Goal: Transaction & Acquisition: Obtain resource

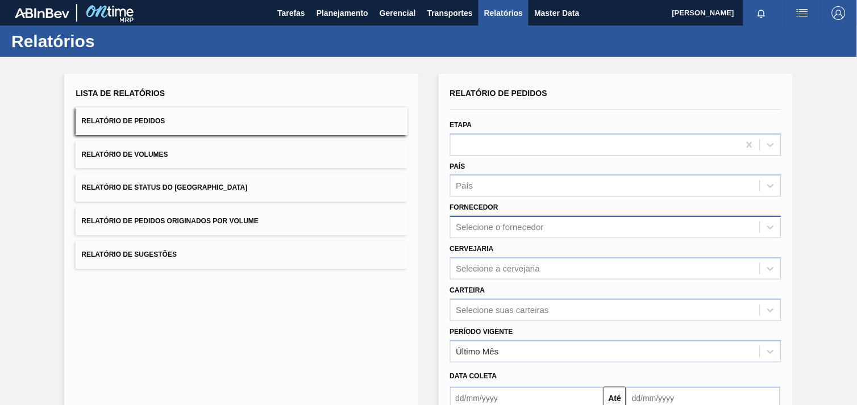
click at [508, 223] on div "Selecione o fornecedor" at bounding box center [500, 228] width 88 height 10
paste input "307331"
type input "307331"
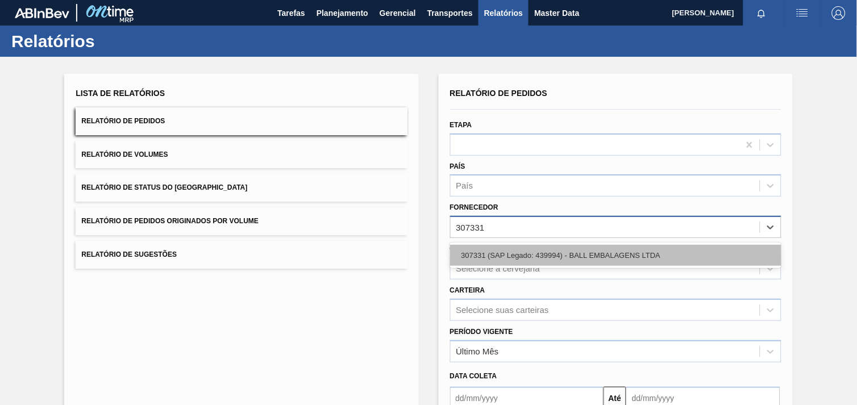
click at [582, 248] on div "307331 (SAP Legado: 439994) - BALL EMBALAGENS LTDA" at bounding box center [615, 255] width 331 height 21
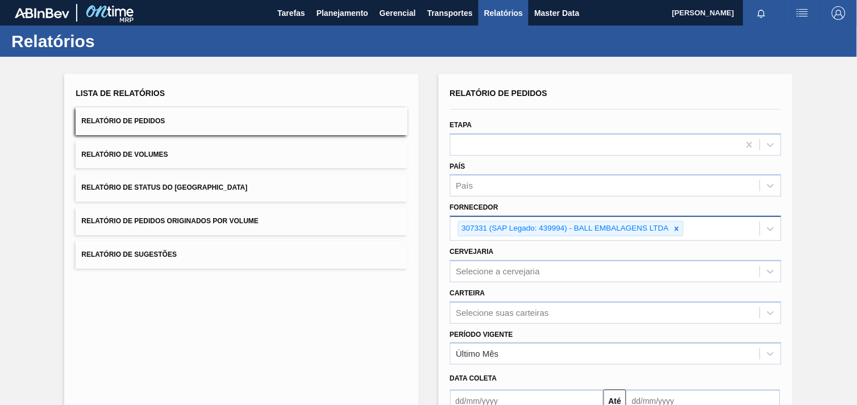
click at [518, 258] on div "Cervejaria Selecione a cervejaria" at bounding box center [615, 263] width 331 height 39
click at [520, 273] on div "Relatório de Pedidos Etapa País País Fornecedor 307331 (SAP Legado: 439994) - B…" at bounding box center [615, 272] width 331 height 375
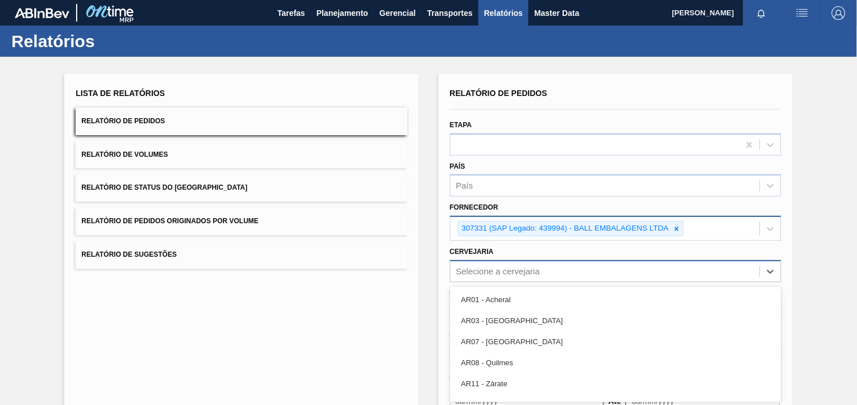
scroll to position [55, 0]
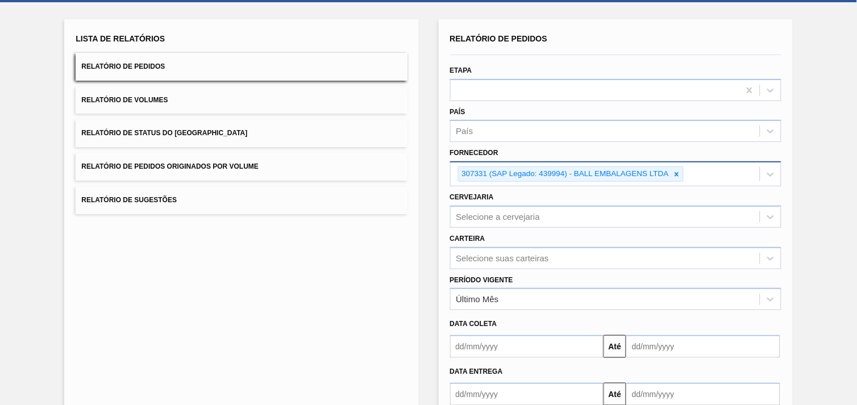
click at [836, 93] on div "Lista de Relatórios Relatório de Pedidos Relatório de Volumes Relatório de Stat…" at bounding box center [428, 238] width 857 height 472
click at [572, 215] on div "Selecione a cervejaria" at bounding box center [605, 217] width 309 height 16
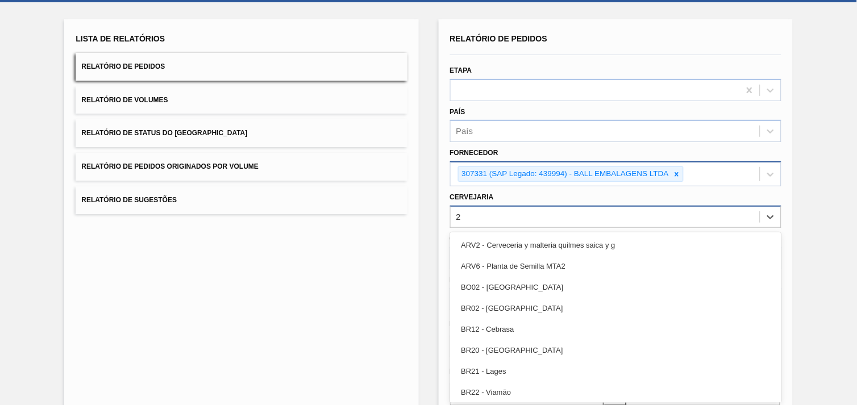
type input "26"
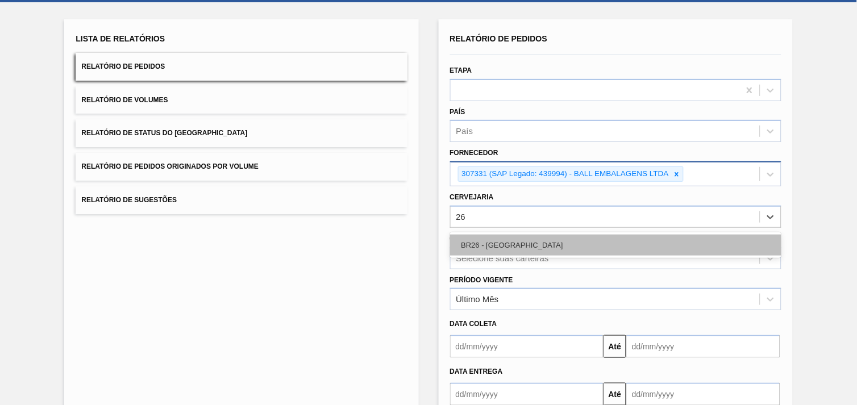
click at [554, 243] on div "BR26 - [GEOGRAPHIC_DATA]" at bounding box center [615, 245] width 331 height 21
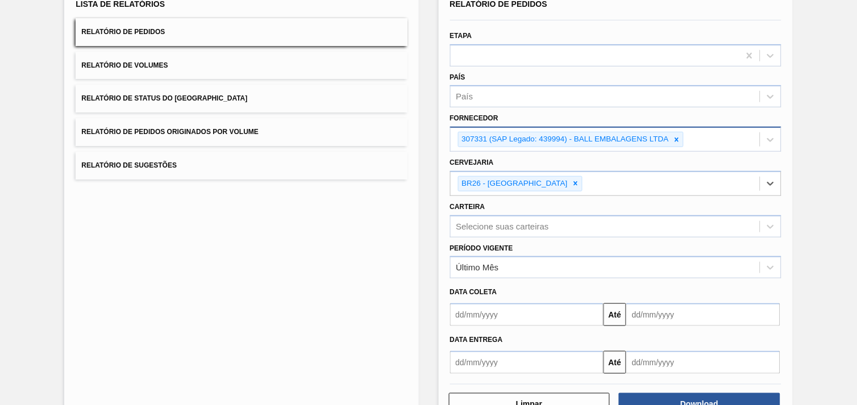
scroll to position [123, 0]
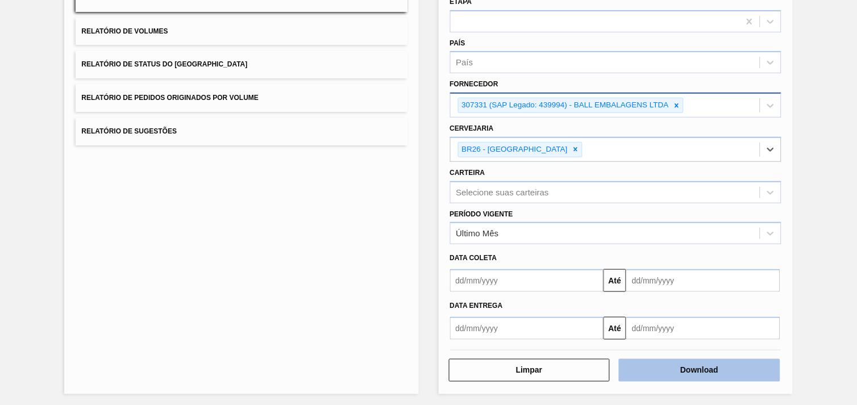
click at [743, 364] on button "Download" at bounding box center [699, 370] width 161 height 23
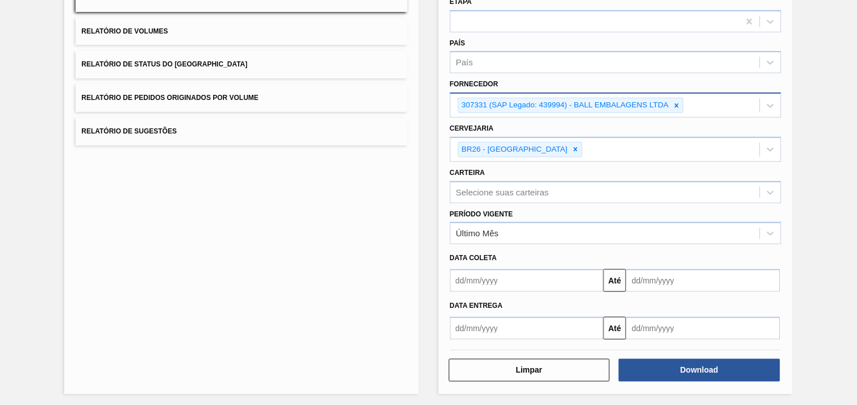
drag, startPoint x: 404, startPoint y: 319, endPoint x: 402, endPoint y: 268, distance: 51.8
click at [404, 319] on div "Lista de Relatórios Relatório de Pedidos Relatório de Volumes Relatório de Stat…" at bounding box center [241, 173] width 354 height 444
drag, startPoint x: 677, startPoint y: 106, endPoint x: 742, endPoint y: 109, distance: 65.4
click at [741, 109] on div "307331 (SAP Legado: 439994) - BALL EMBALAGENS LTDA" at bounding box center [605, 105] width 309 height 23
click at [673, 97] on div "307331 (SAP Legado: 439994) - BALL EMBALAGENS LTDA" at bounding box center [605, 105] width 309 height 23
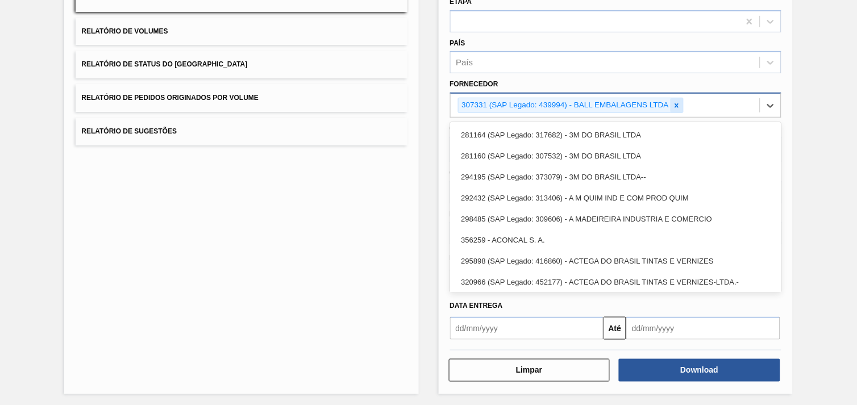
click at [677, 103] on icon at bounding box center [677, 105] width 4 height 4
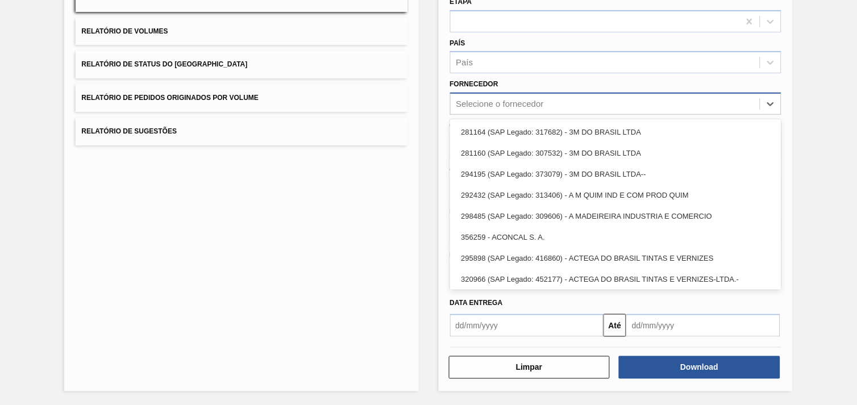
scroll to position [121, 0]
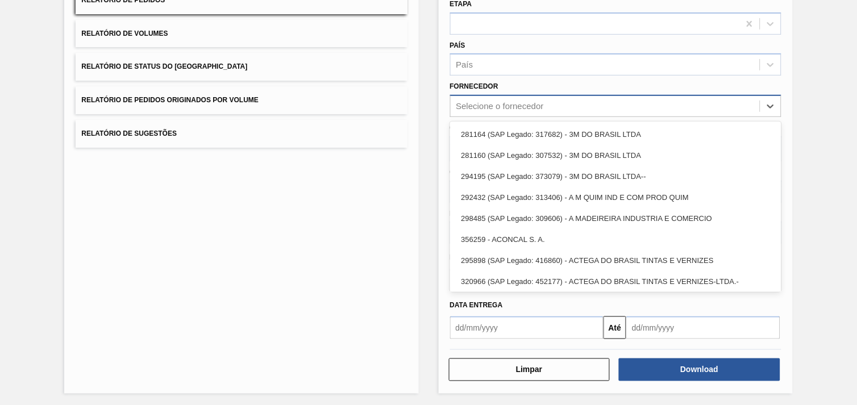
paste input "307331"
type input "307331"
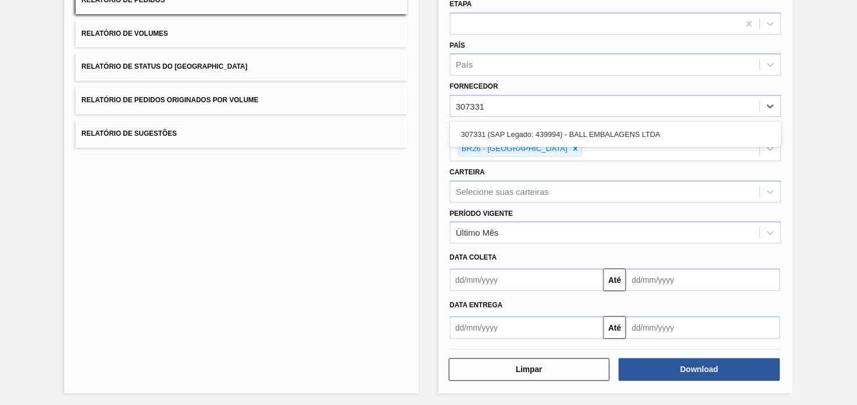
click at [576, 135] on div "307331 (SAP Legado: 439994) - BALL EMBALAGENS LTDA" at bounding box center [615, 134] width 331 height 21
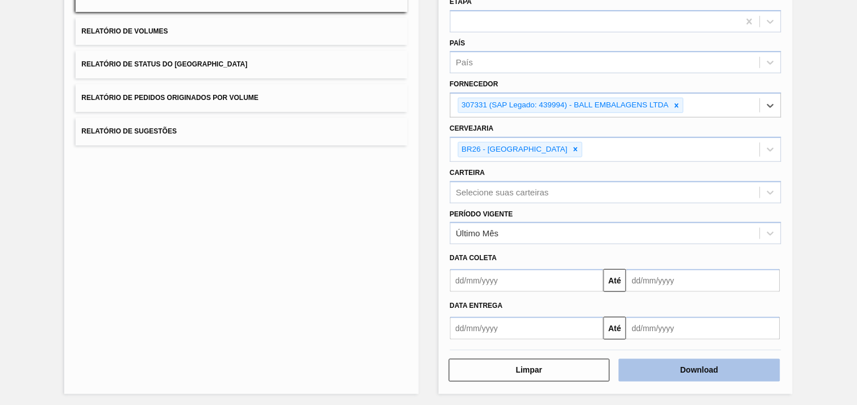
click at [711, 367] on button "Download" at bounding box center [699, 370] width 161 height 23
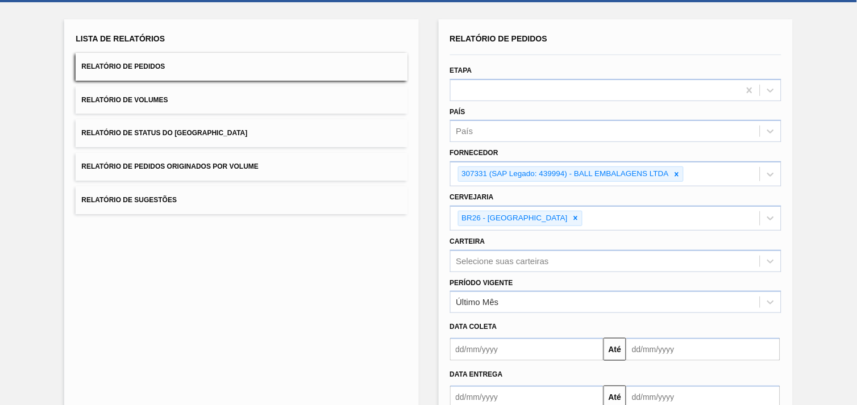
scroll to position [0, 0]
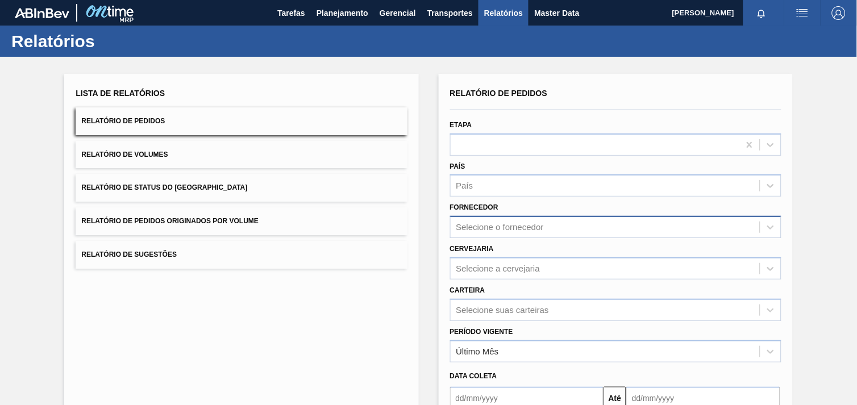
click at [507, 224] on div "Selecione o fornecedor" at bounding box center [500, 228] width 88 height 10
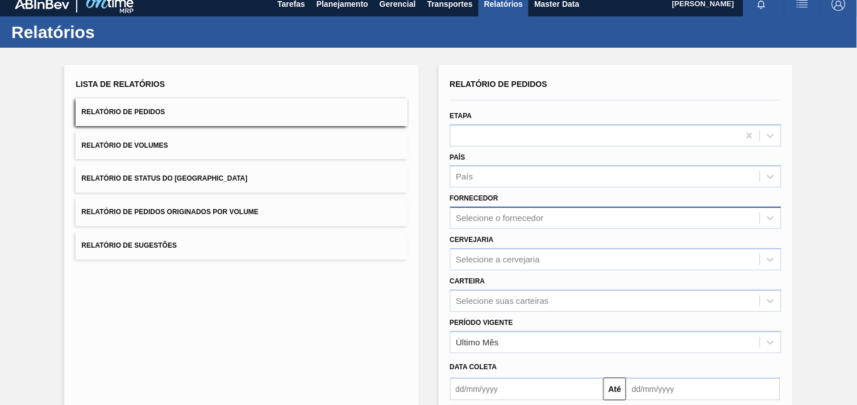
paste input "289587"
type input "289587"
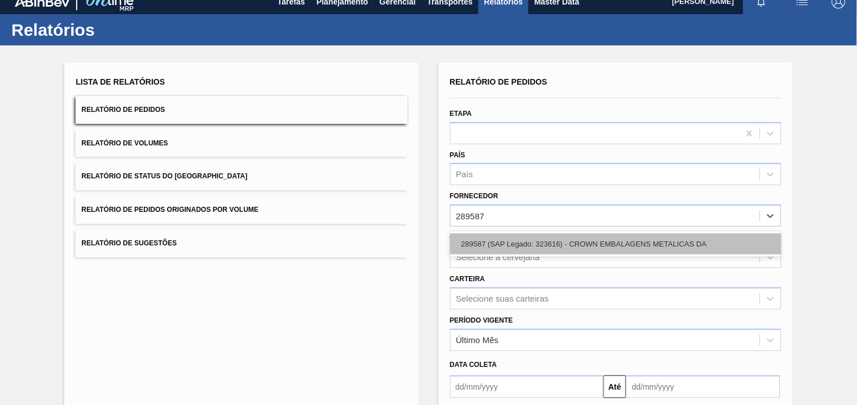
click at [513, 244] on div "289587 (SAP Legado: 323616) - CROWN EMBALAGENS METALICAS DA" at bounding box center [615, 244] width 331 height 21
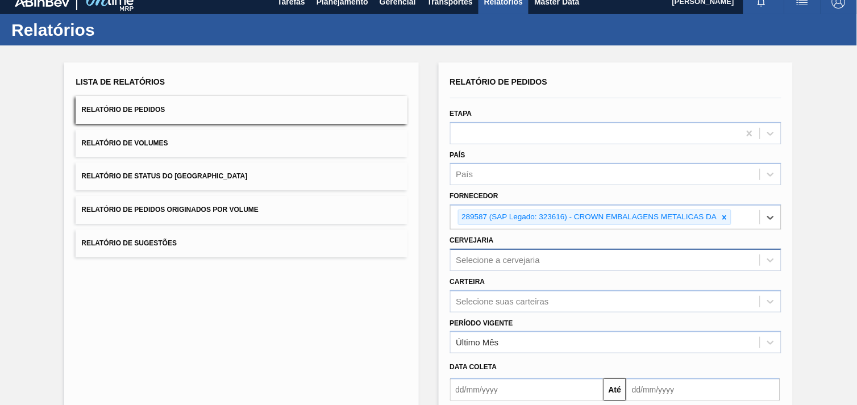
click at [510, 259] on div "Selecione a cervejaria" at bounding box center [615, 260] width 331 height 22
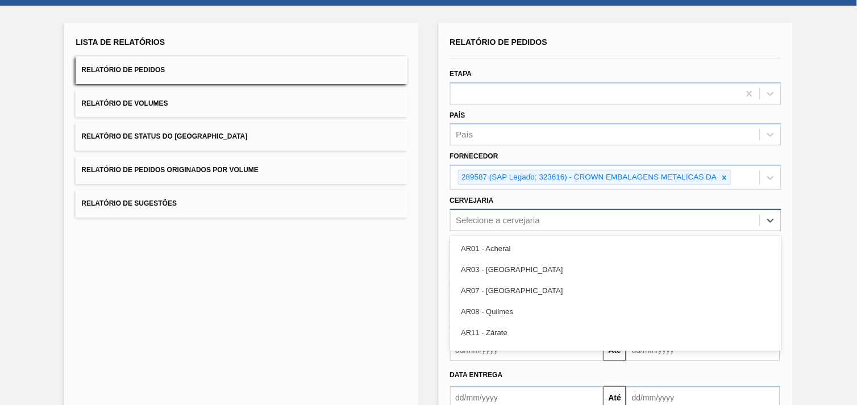
scroll to position [55, 0]
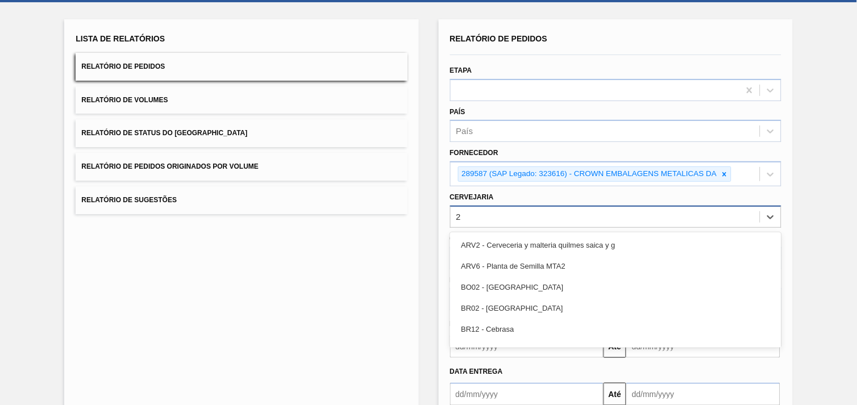
type input "24"
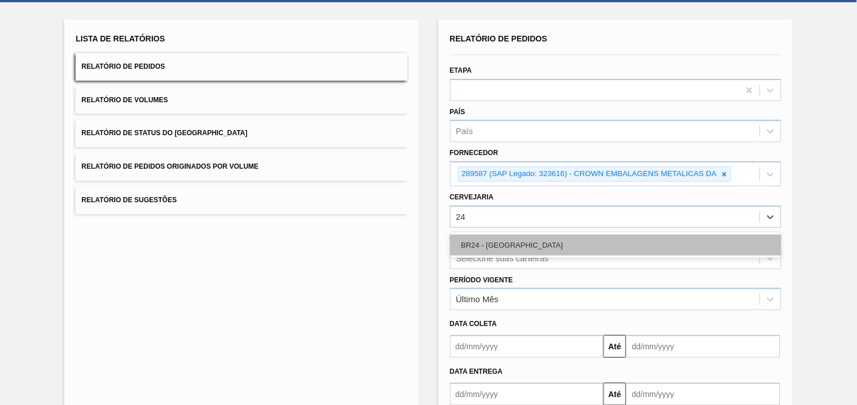
click at [516, 243] on div "BR24 - [GEOGRAPHIC_DATA]" at bounding box center [615, 245] width 331 height 21
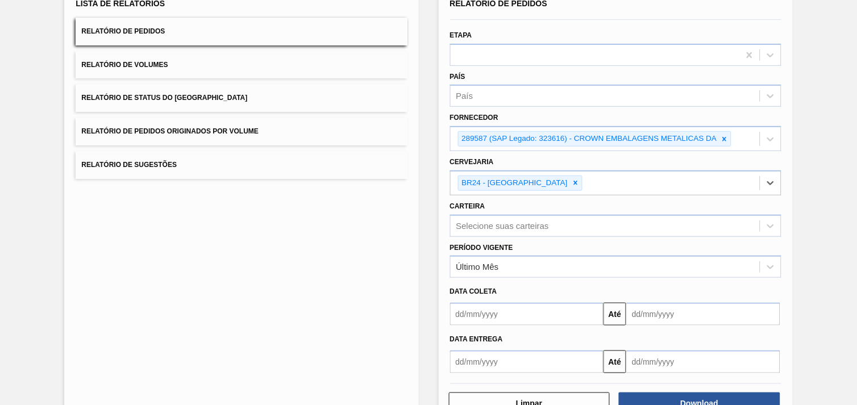
scroll to position [123, 0]
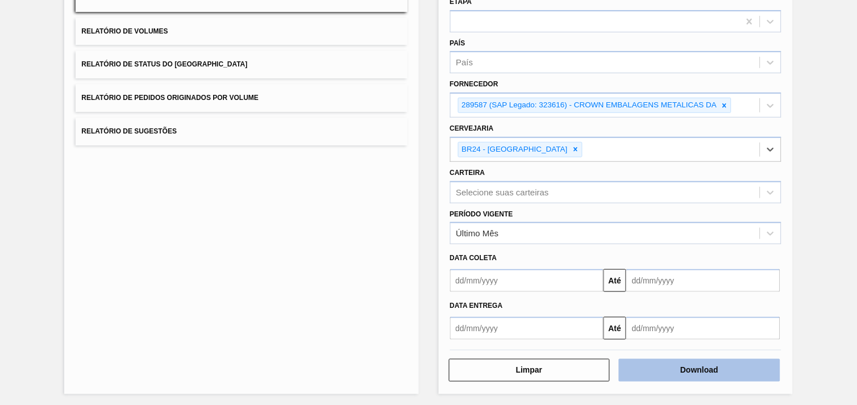
click at [751, 368] on button "Download" at bounding box center [699, 370] width 161 height 23
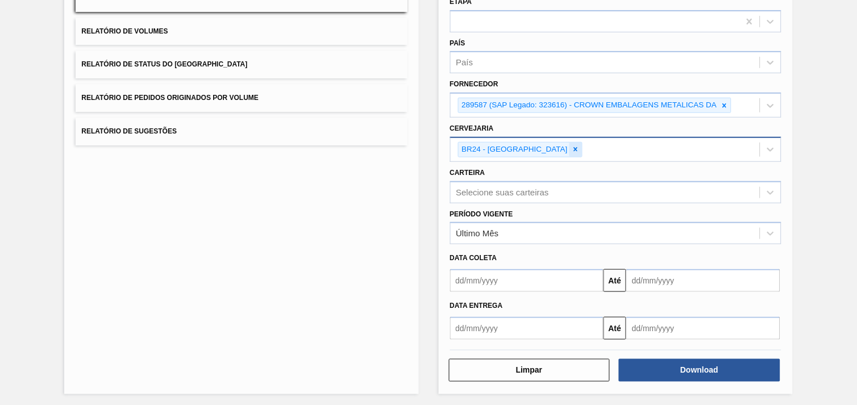
click at [569, 143] on div at bounding box center [575, 150] width 13 height 14
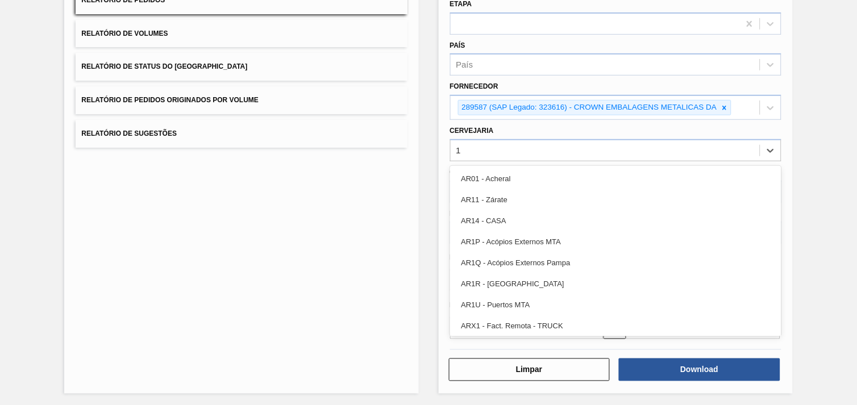
type input "18"
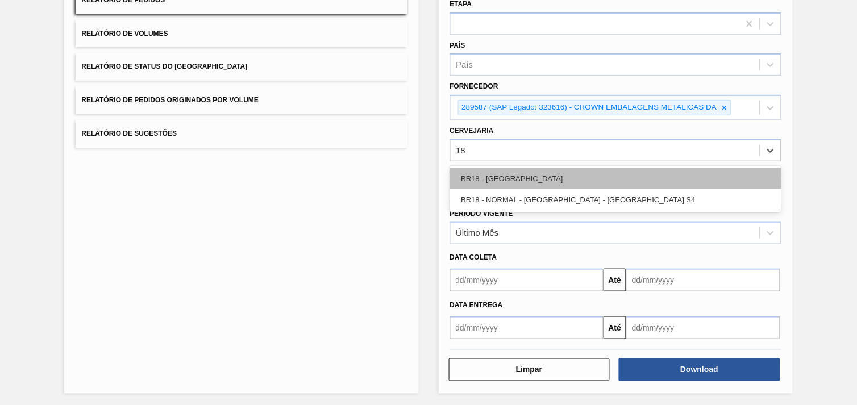
click at [534, 176] on div "BR18 - [GEOGRAPHIC_DATA]" at bounding box center [615, 178] width 331 height 21
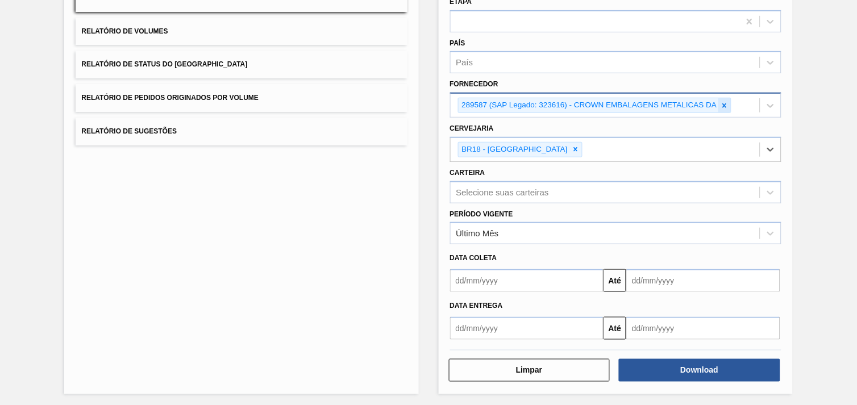
click at [726, 104] on icon at bounding box center [725, 106] width 8 height 8
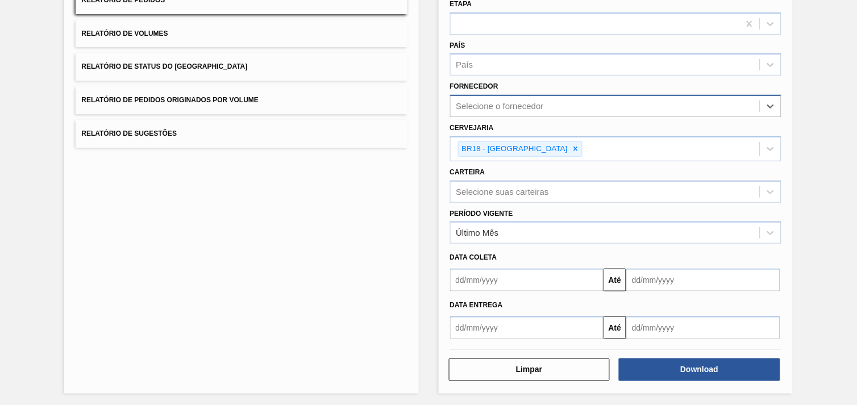
paste input "307331"
type input "307331"
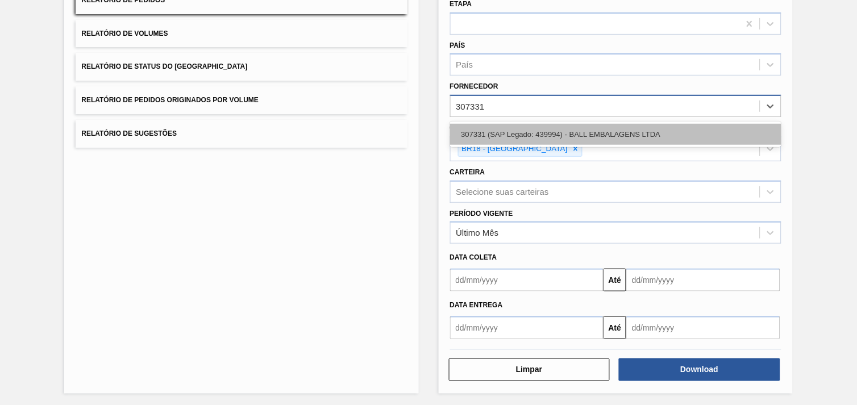
click at [646, 136] on div "307331 (SAP Legado: 439994) - BALL EMBALAGENS LTDA" at bounding box center [615, 134] width 331 height 21
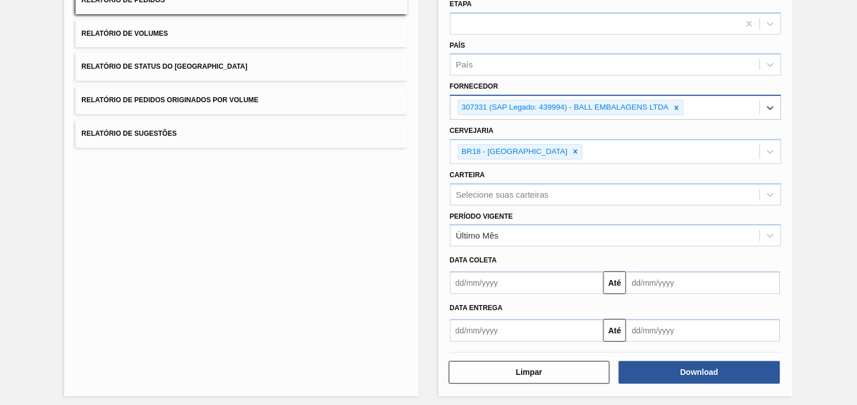
scroll to position [123, 0]
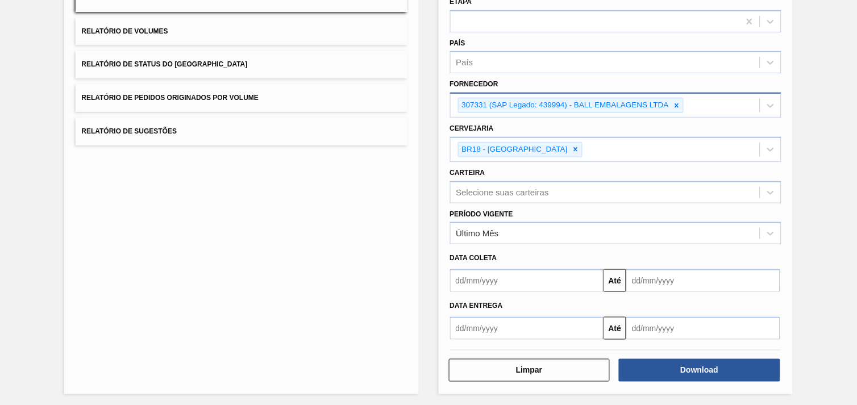
click at [385, 323] on div "Lista de Relatórios Relatório de Pedidos Relatório de Volumes Relatório de Stat…" at bounding box center [241, 173] width 354 height 444
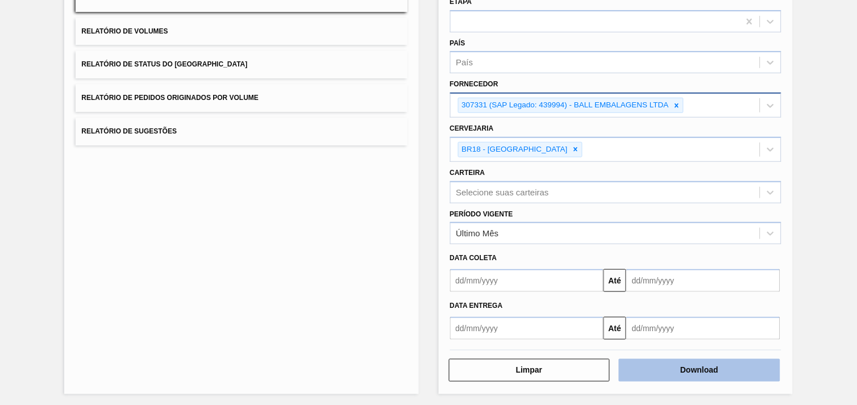
click at [732, 368] on button "Download" at bounding box center [699, 370] width 161 height 23
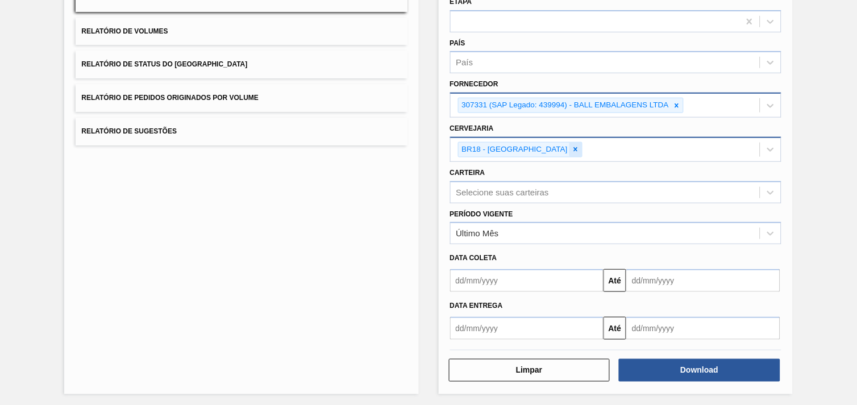
click at [569, 145] on div at bounding box center [575, 150] width 13 height 14
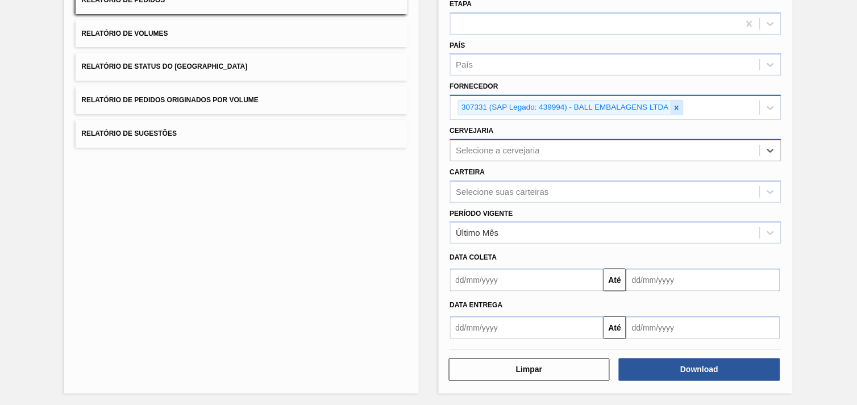
click at [677, 108] on icon at bounding box center [677, 108] width 8 height 8
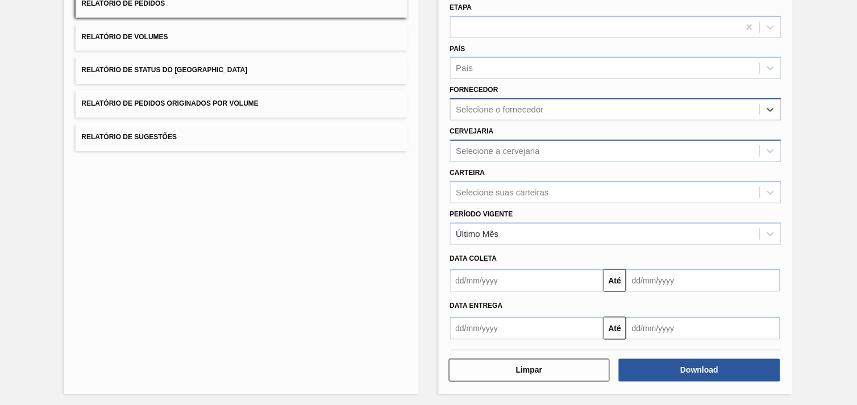
paste input "279611"
type input "279611"
click at [671, 108] on div "Selecione o fornecedor" at bounding box center [605, 110] width 309 height 16
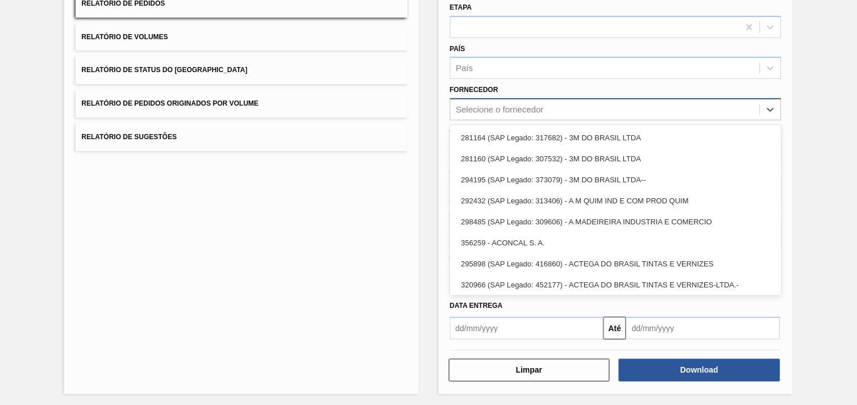
click at [538, 109] on div "Selecione o fornecedor" at bounding box center [500, 110] width 88 height 10
paste input "279611"
type input "279611"
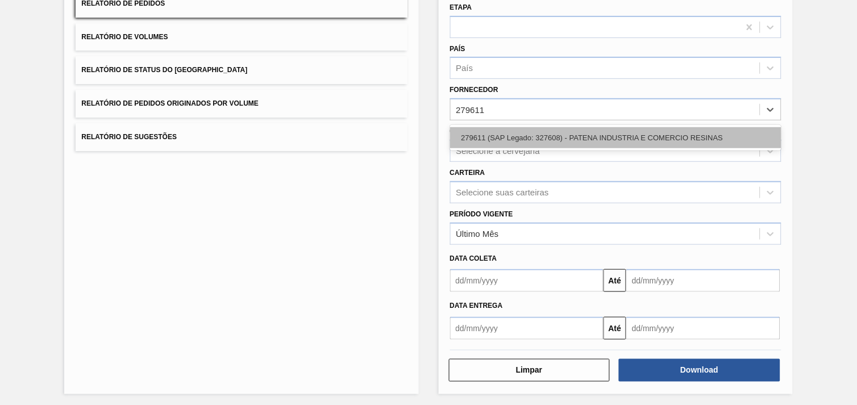
click at [563, 135] on div "279611 (SAP Legado: 327608) - PATENA INDUSTRIA E COMERCIO RESINAS" at bounding box center [615, 137] width 331 height 21
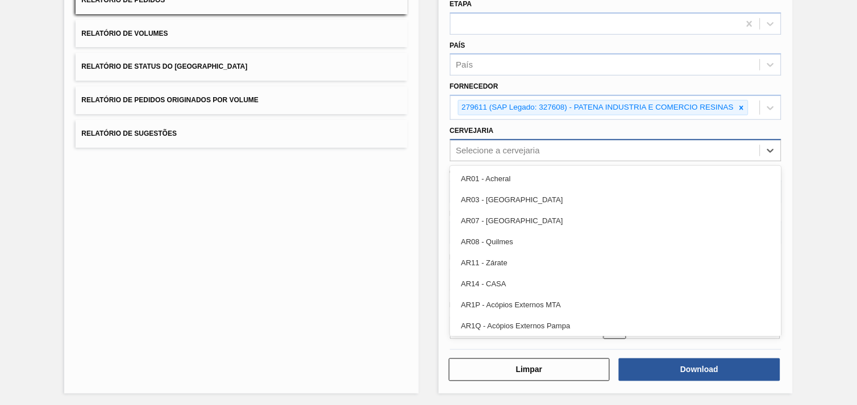
click at [554, 149] on div "Selecione a cervejaria" at bounding box center [605, 150] width 309 height 16
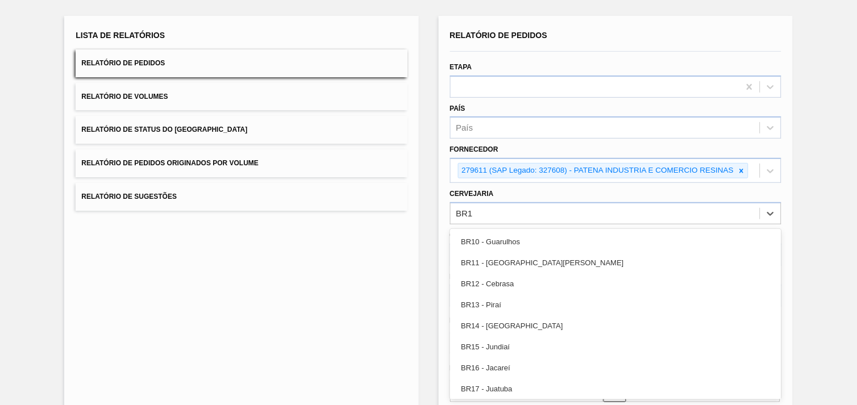
type input "BR19"
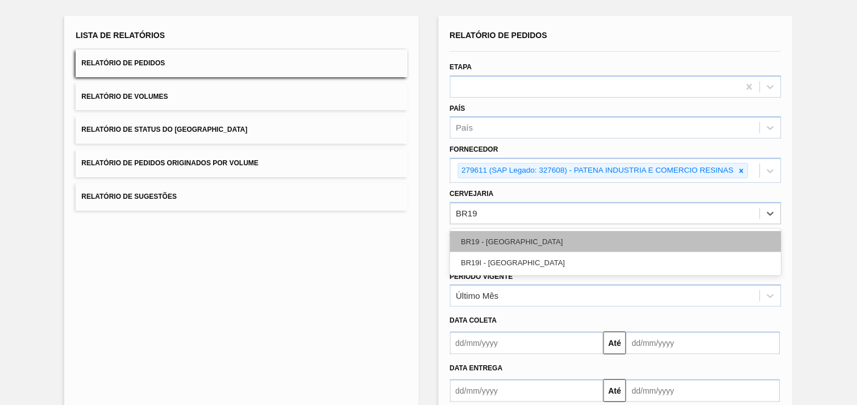
click at [496, 235] on div "BR19 - [GEOGRAPHIC_DATA]" at bounding box center [615, 241] width 331 height 21
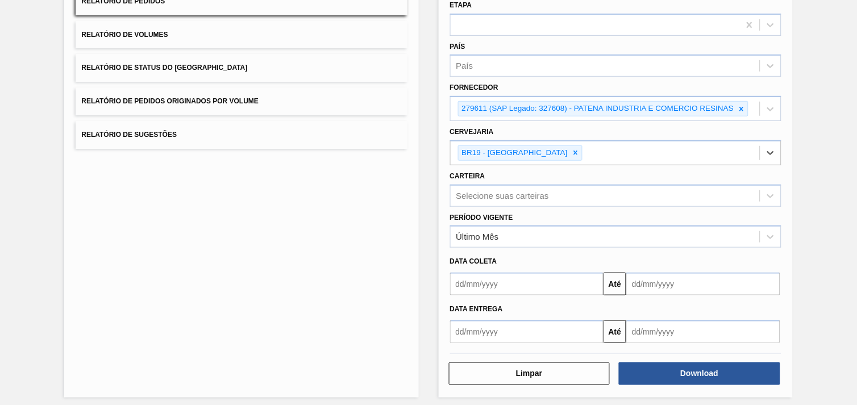
scroll to position [123, 0]
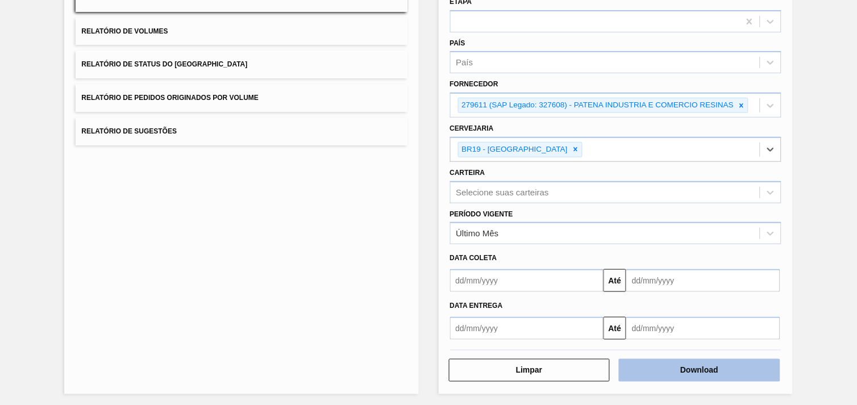
click at [747, 359] on button "Download" at bounding box center [699, 370] width 161 height 23
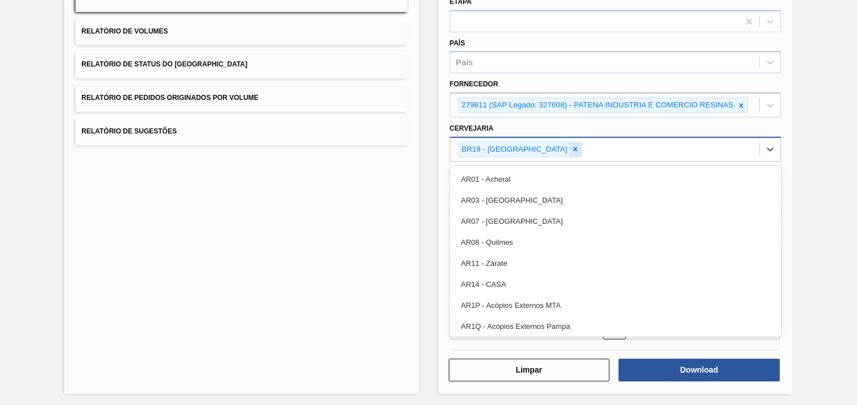
click at [525, 142] on div "BR19 - [GEOGRAPHIC_DATA]" at bounding box center [520, 149] width 124 height 15
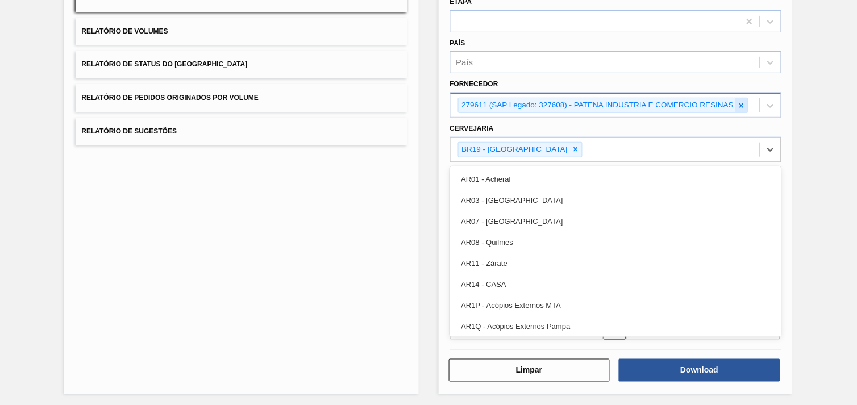
click at [740, 105] on icon at bounding box center [742, 106] width 8 height 8
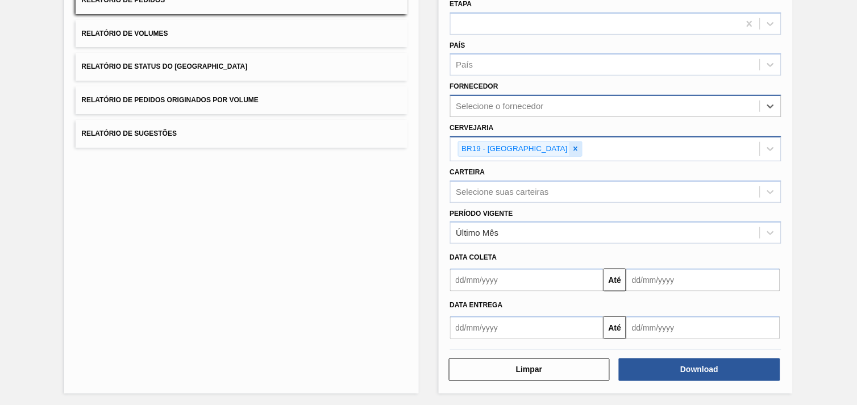
click at [569, 151] on div at bounding box center [575, 149] width 13 height 14
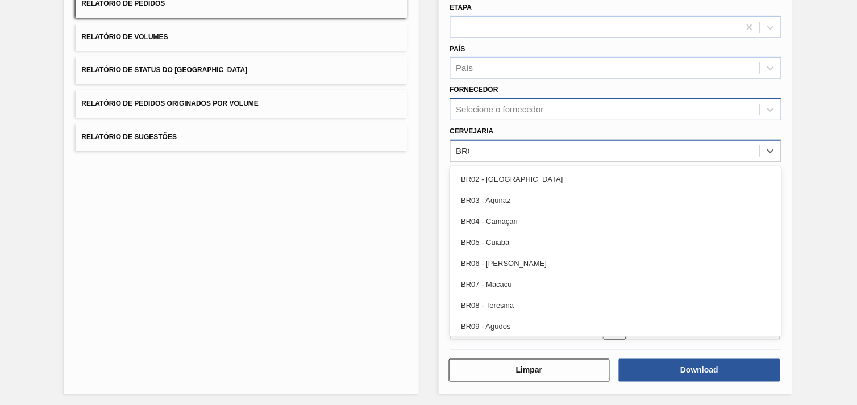
type input "BR02"
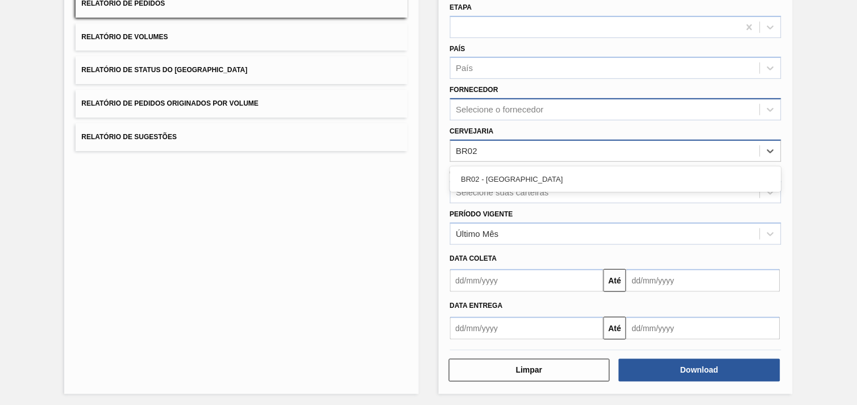
click at [515, 180] on div "BR02 - [GEOGRAPHIC_DATA]" at bounding box center [615, 179] width 331 height 21
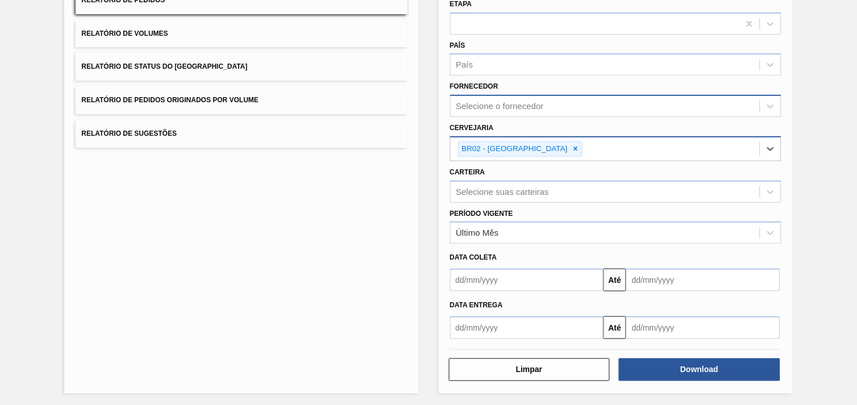
click at [526, 103] on div "Selecione o fornecedor" at bounding box center [500, 107] width 88 height 10
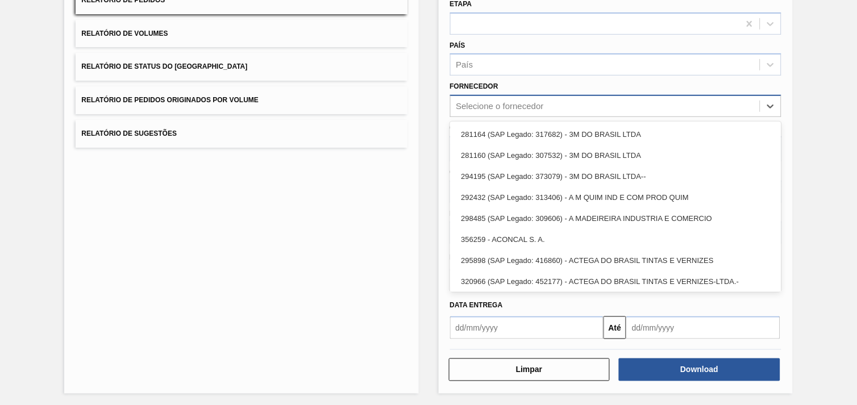
paste input "3623787"
type input "3623787"
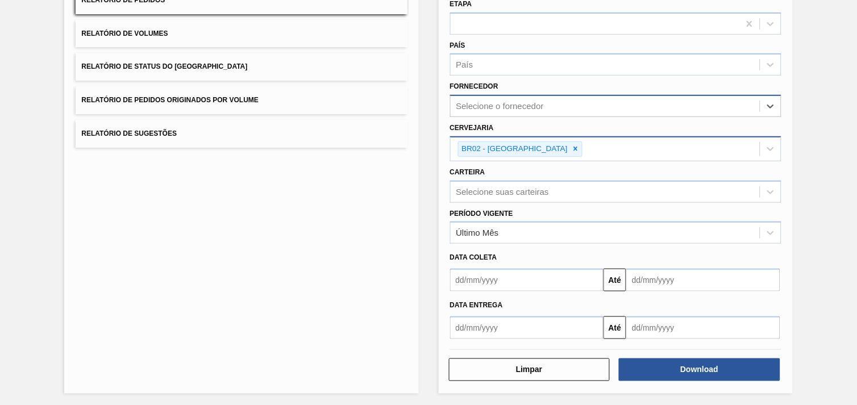
click at [519, 105] on div "Selecione o fornecedor" at bounding box center [500, 107] width 88 height 10
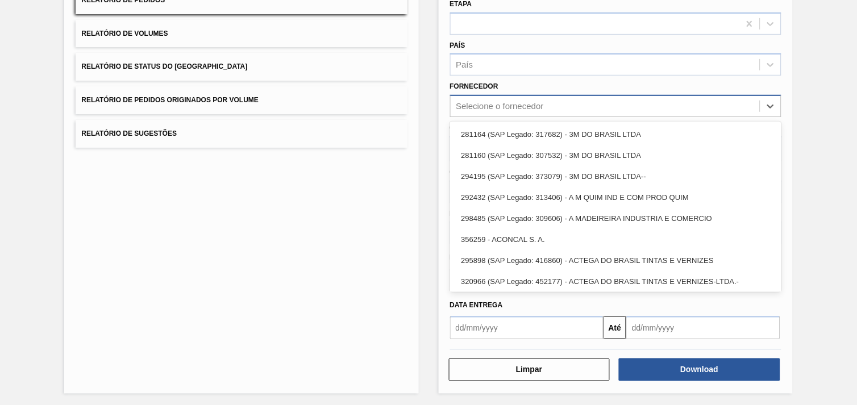
paste input "3623787"
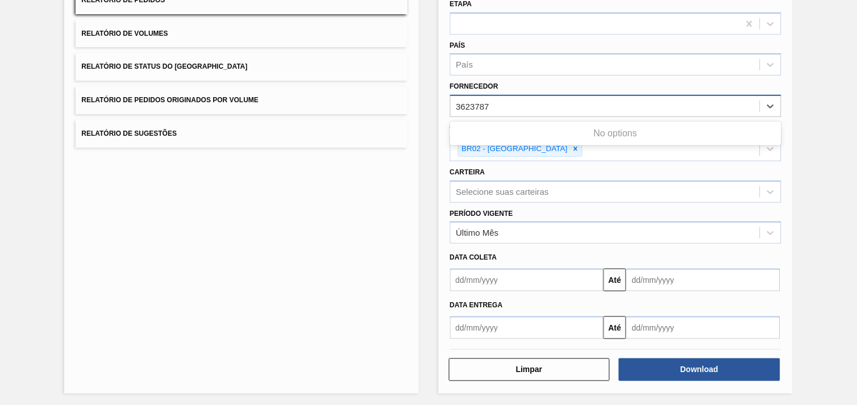
type input "3623787"
click at [801, 130] on div "Lista de Relatórios Relatório de Pedidos Relatório de Volumes Relatório de Stat…" at bounding box center [428, 172] width 857 height 472
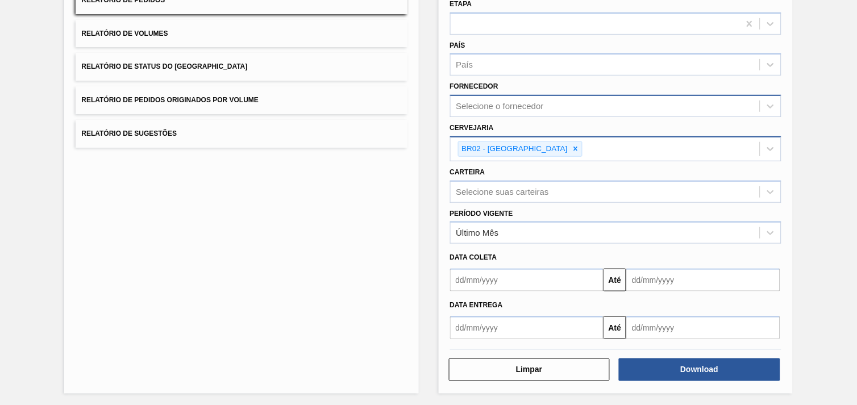
click at [510, 110] on div "Selecione o fornecedor" at bounding box center [605, 106] width 309 height 16
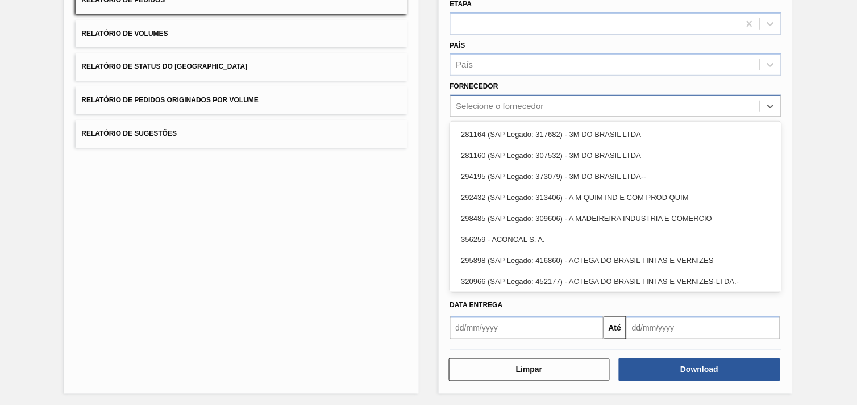
paste input "3623787"
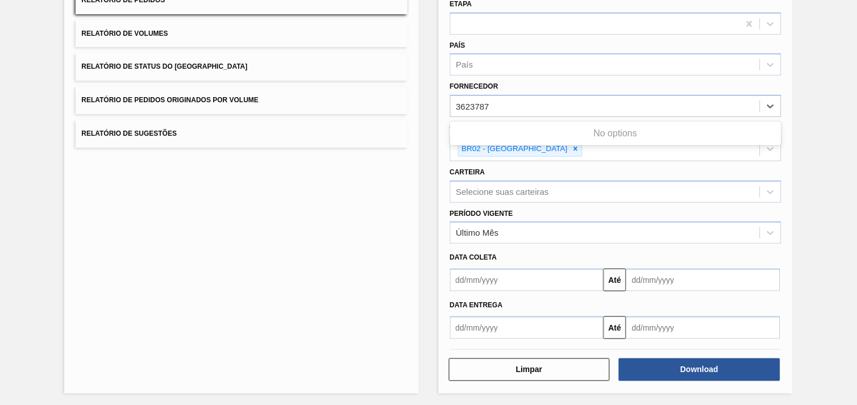
type input "3623787"
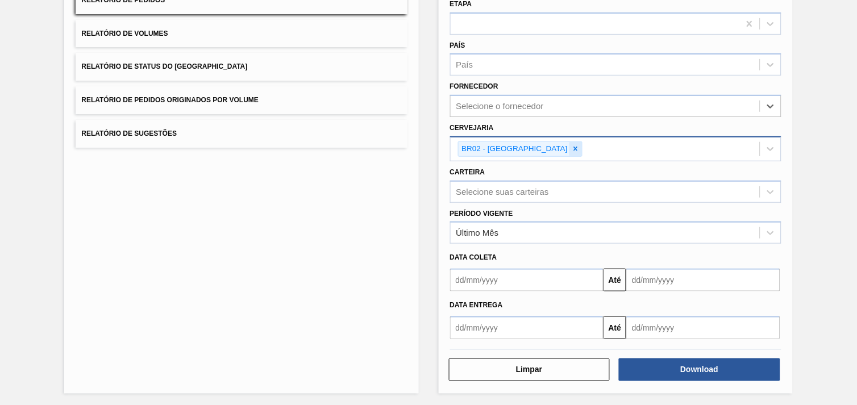
click at [574, 147] on icon at bounding box center [576, 149] width 4 height 4
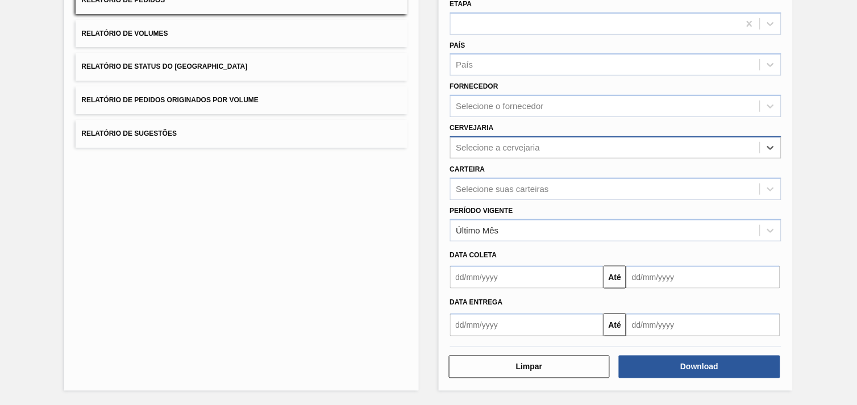
scroll to position [118, 0]
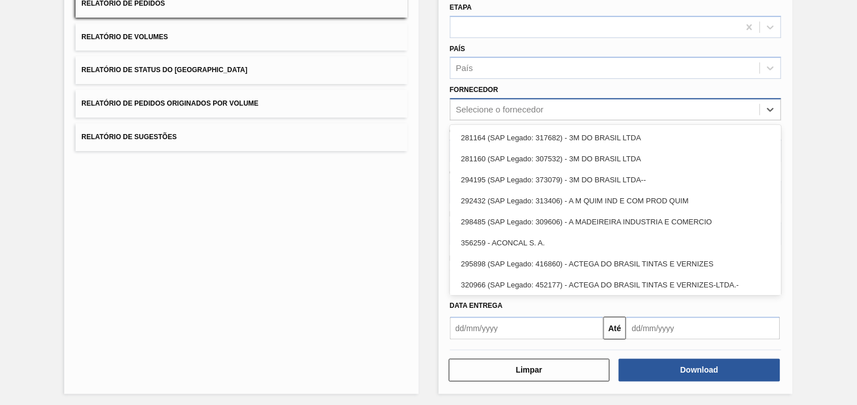
click at [514, 99] on div "Selecione o fornecedor" at bounding box center [615, 109] width 331 height 22
paste input "280304"
type input "280304"
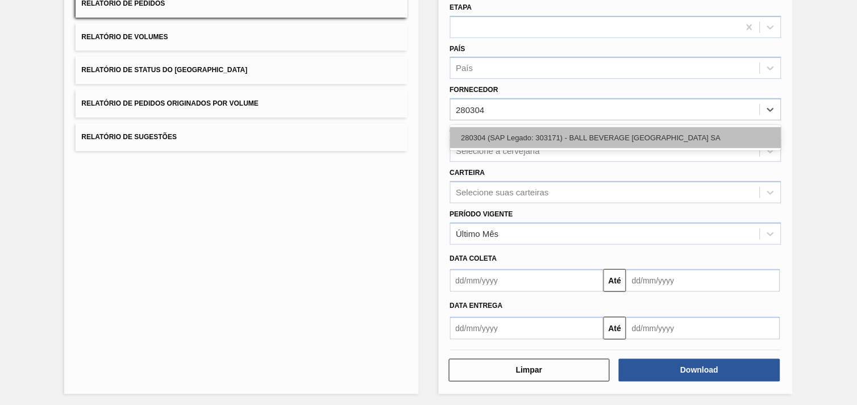
click at [518, 138] on div "280304 (SAP Legado: 303171) - BALL BEVERAGE [GEOGRAPHIC_DATA] SA" at bounding box center [615, 137] width 331 height 21
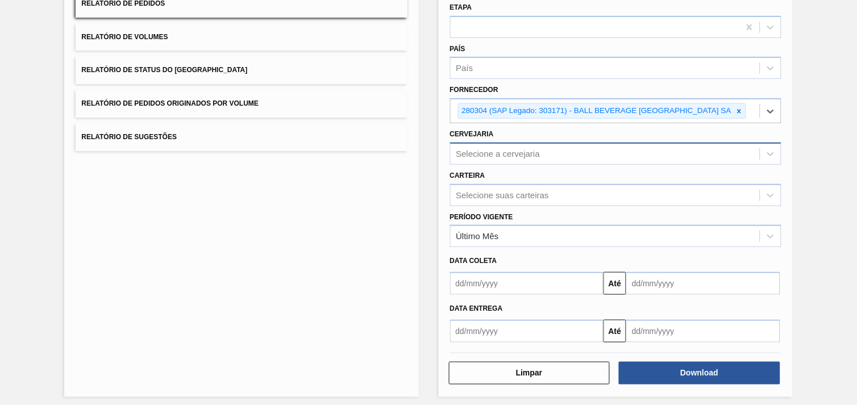
click at [517, 145] on div "Selecione a cervejaria" at bounding box center [605, 153] width 309 height 16
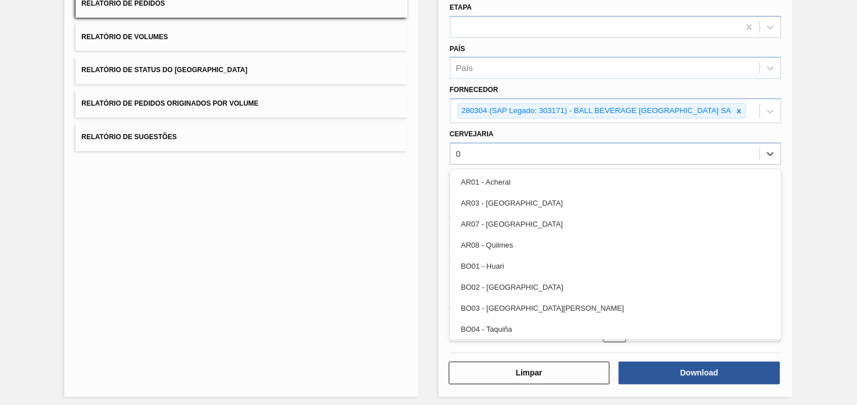
type input "02"
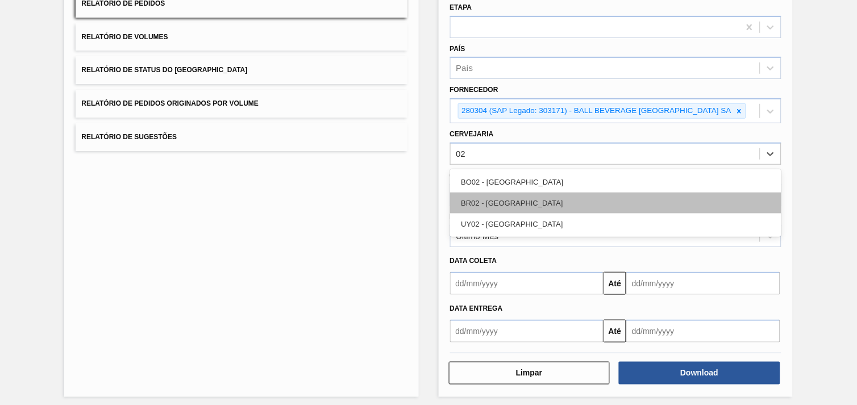
click at [541, 193] on div "BR02 - [GEOGRAPHIC_DATA]" at bounding box center [615, 203] width 331 height 21
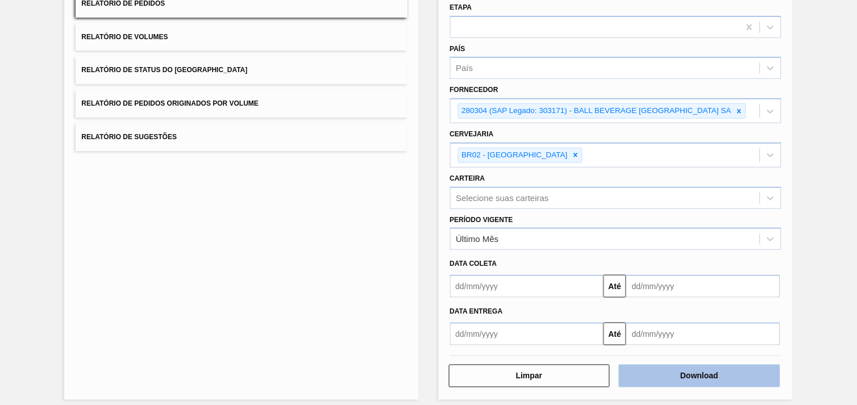
click at [709, 377] on button "Download" at bounding box center [699, 376] width 161 height 23
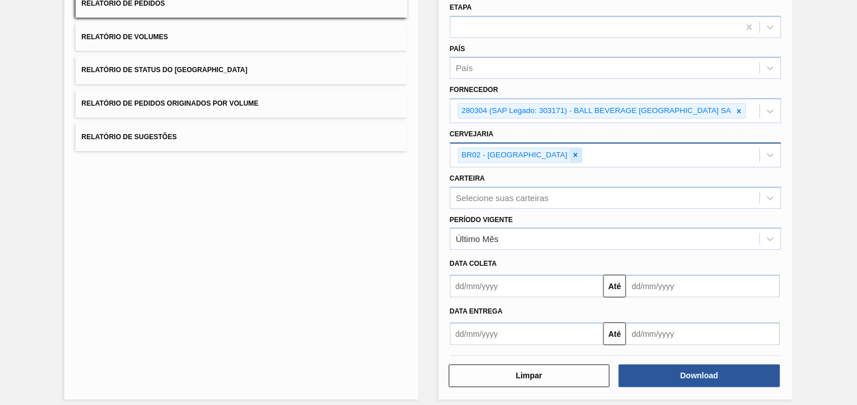
click at [572, 151] on icon at bounding box center [576, 155] width 8 height 8
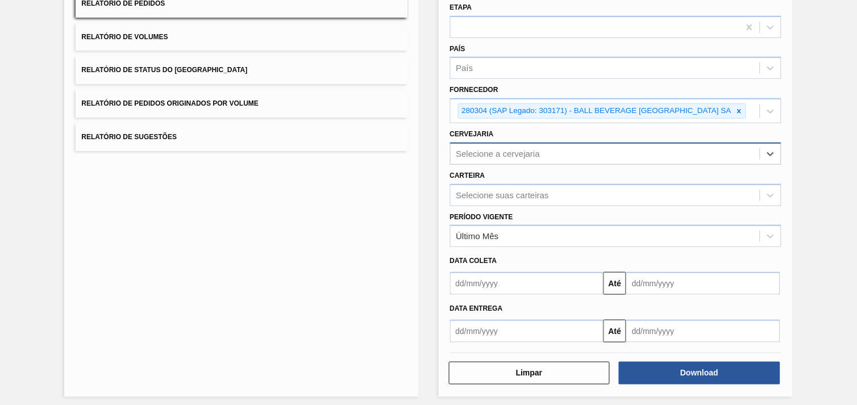
click at [523, 151] on div "Selecione a cervejaria" at bounding box center [498, 154] width 84 height 10
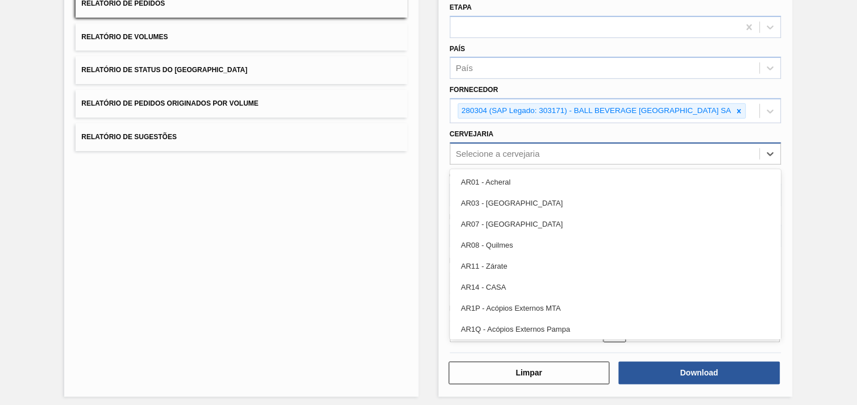
paste input "332747"
type input "332747"
type input "BR02"
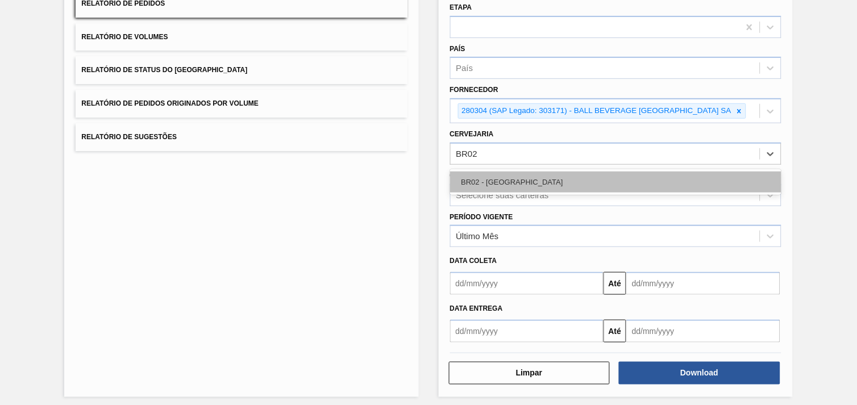
click at [588, 184] on div "BR02 - [GEOGRAPHIC_DATA]" at bounding box center [615, 182] width 331 height 21
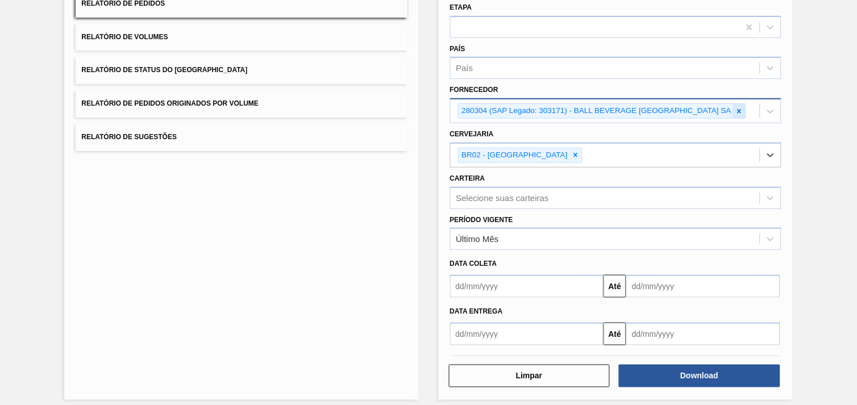
click at [738, 110] on icon at bounding box center [739, 111] width 8 height 8
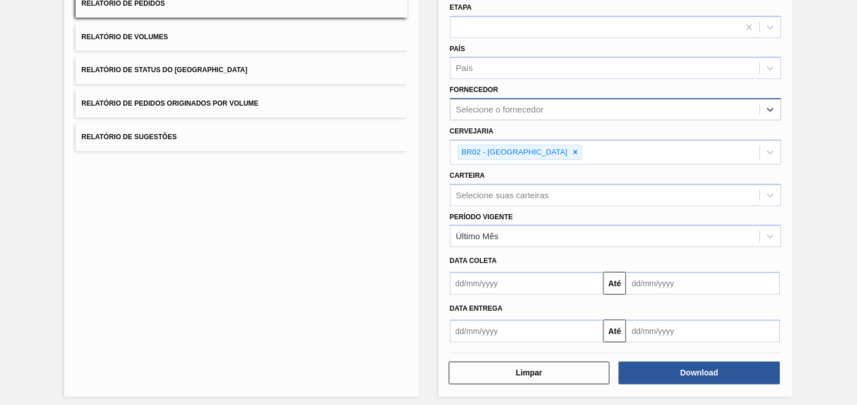
paste input "332747"
type input "332747"
click at [439, 24] on div "Relatório de Pedidos Etapa País País Fornecedor Selecione o fornecedor Cervejar…" at bounding box center [616, 176] width 354 height 441
